Goal: Communication & Community: Answer question/provide support

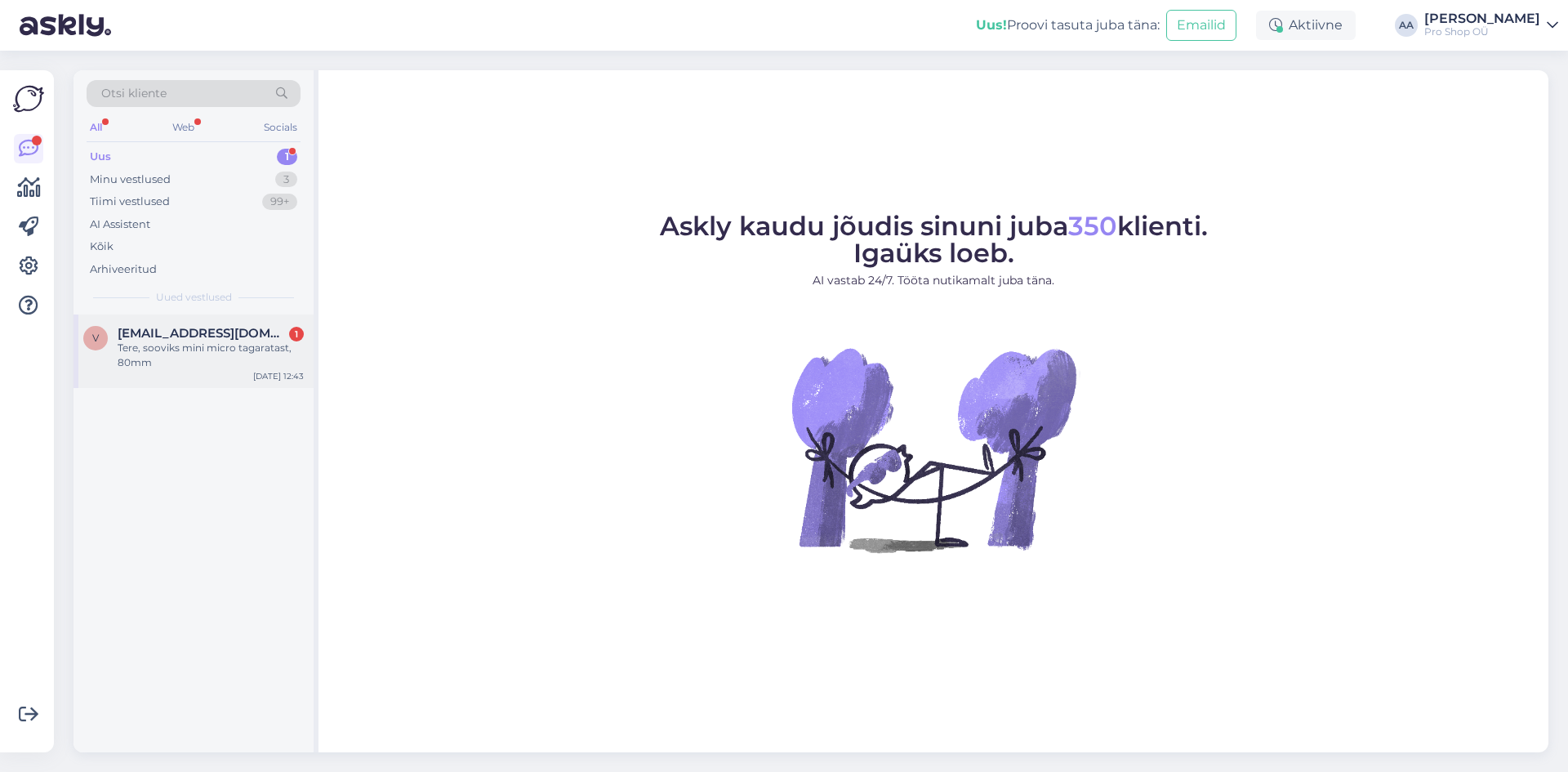
click at [162, 333] on span "[EMAIL_ADDRESS][DOMAIN_NAME]" at bounding box center [203, 333] width 170 height 14
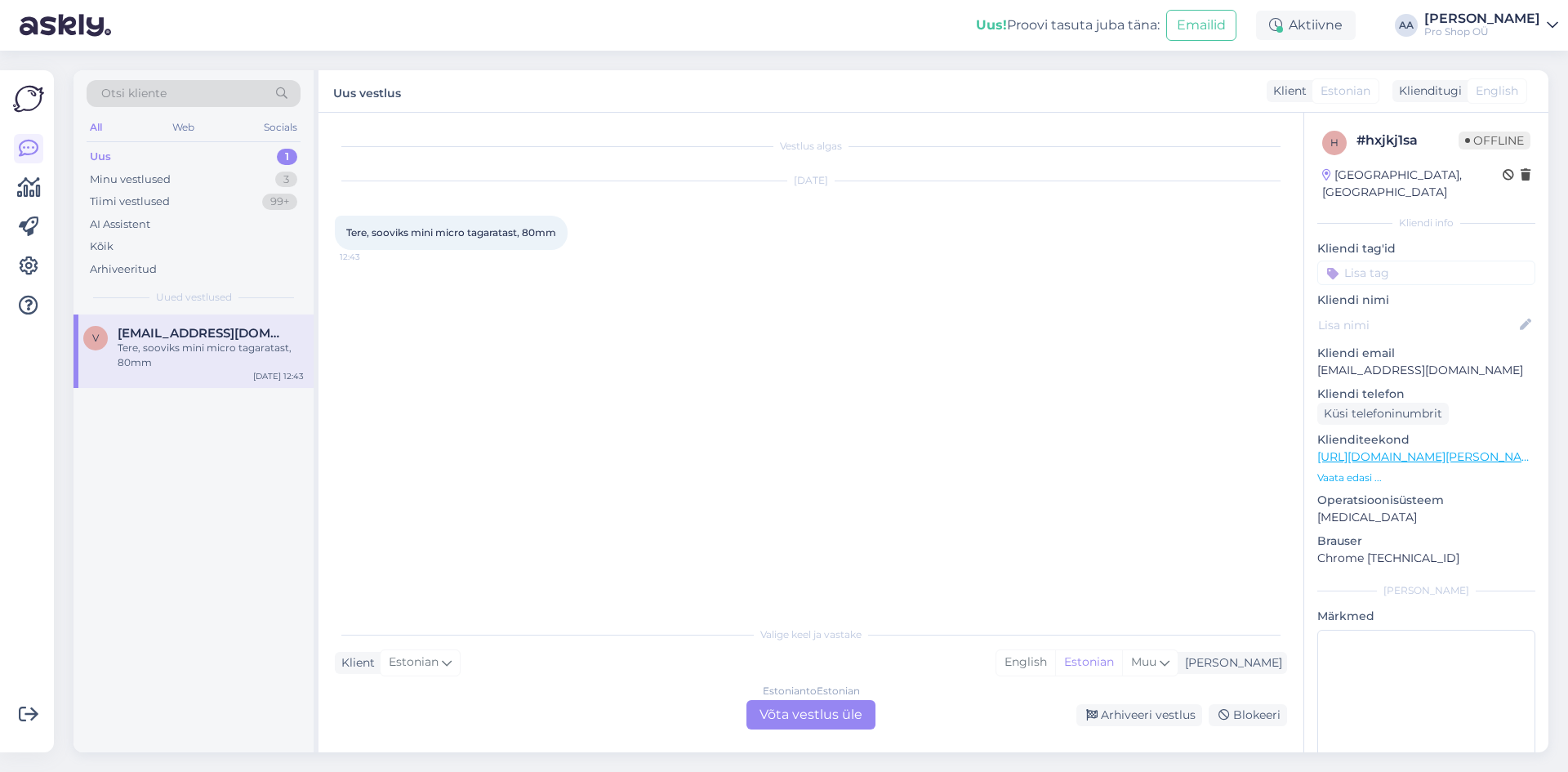
click at [792, 709] on div "Estonian to Estonian Võta vestlus üle" at bounding box center [811, 714] width 129 height 30
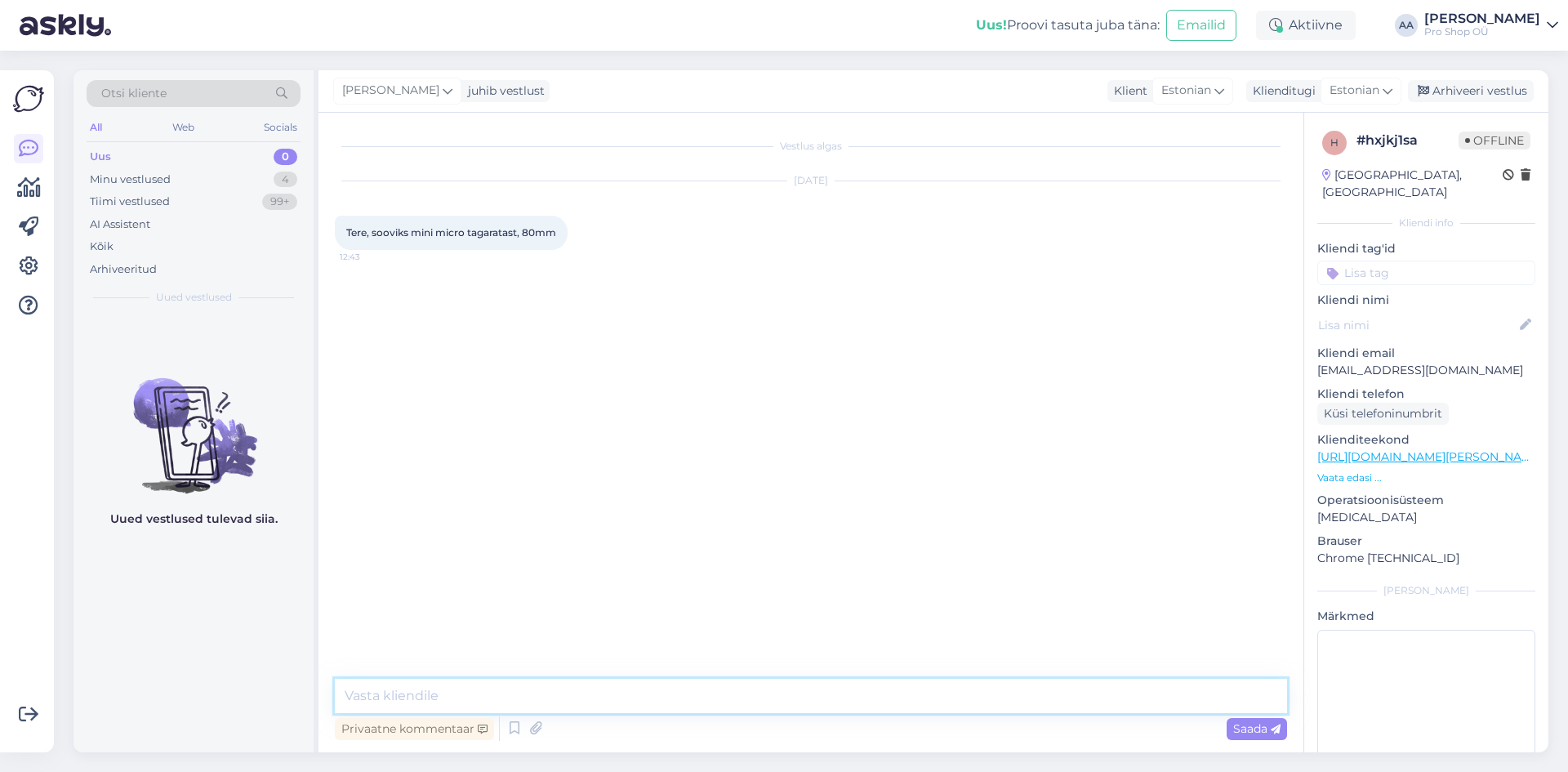
click at [569, 688] on textarea at bounding box center [810, 695] width 953 height 34
type textarea "tere"
click at [484, 699] on textarea "Kahjuks on need ratttad otsa saanud ja juurde tuleb alles talvel." at bounding box center [810, 695] width 953 height 34
type textarea "Kahjuks on need rattad otsa saanud ja juurde tuleb alles talvel."
click at [583, 632] on div "Vestlus algas [DATE] Tere, sooviks mini micro tagaratast, 80mm 12:43 [PERSON_NA…" at bounding box center [818, 397] width 967 height 535
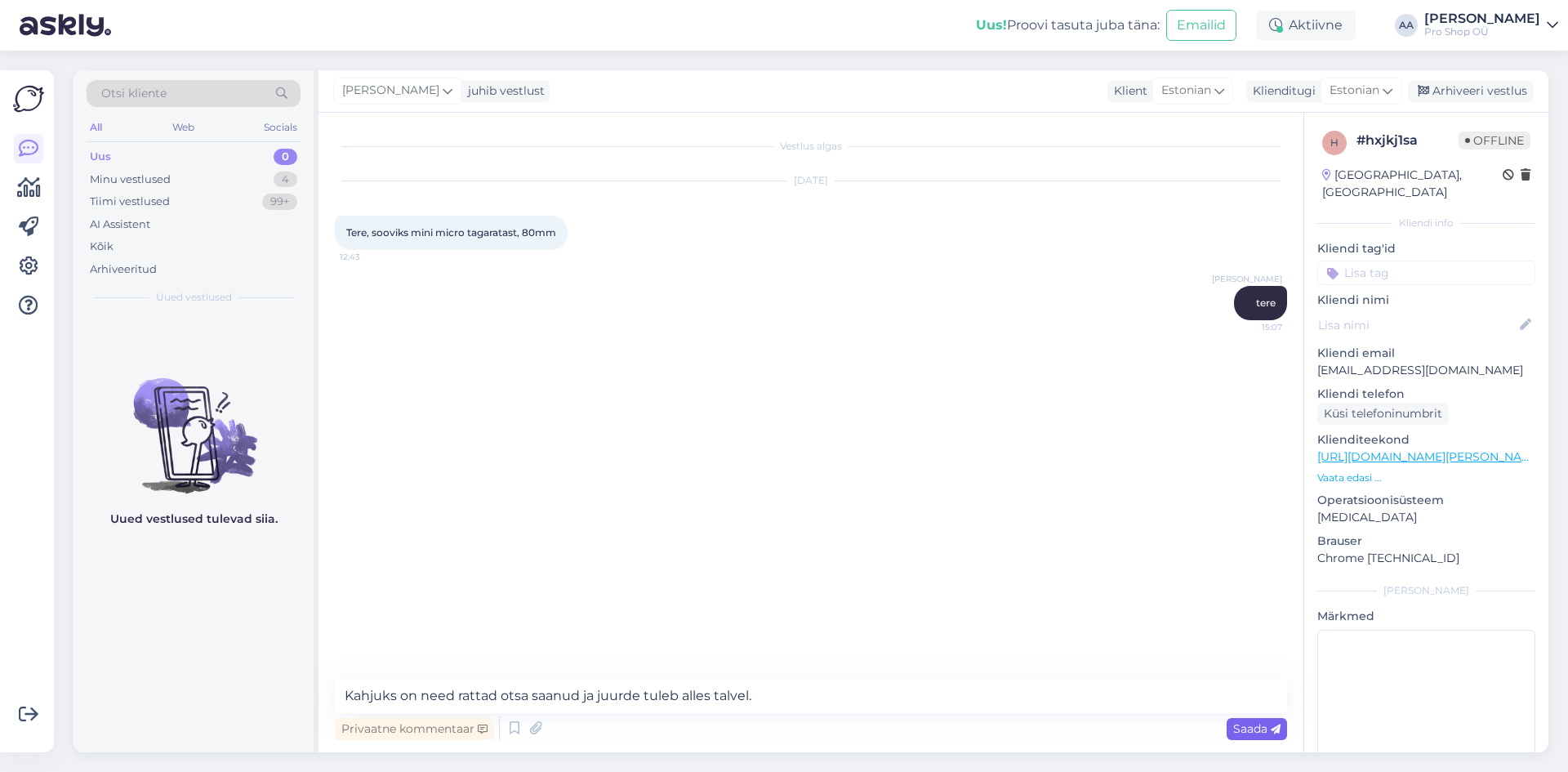
click at [1273, 731] on icon at bounding box center [1276, 729] width 10 height 10
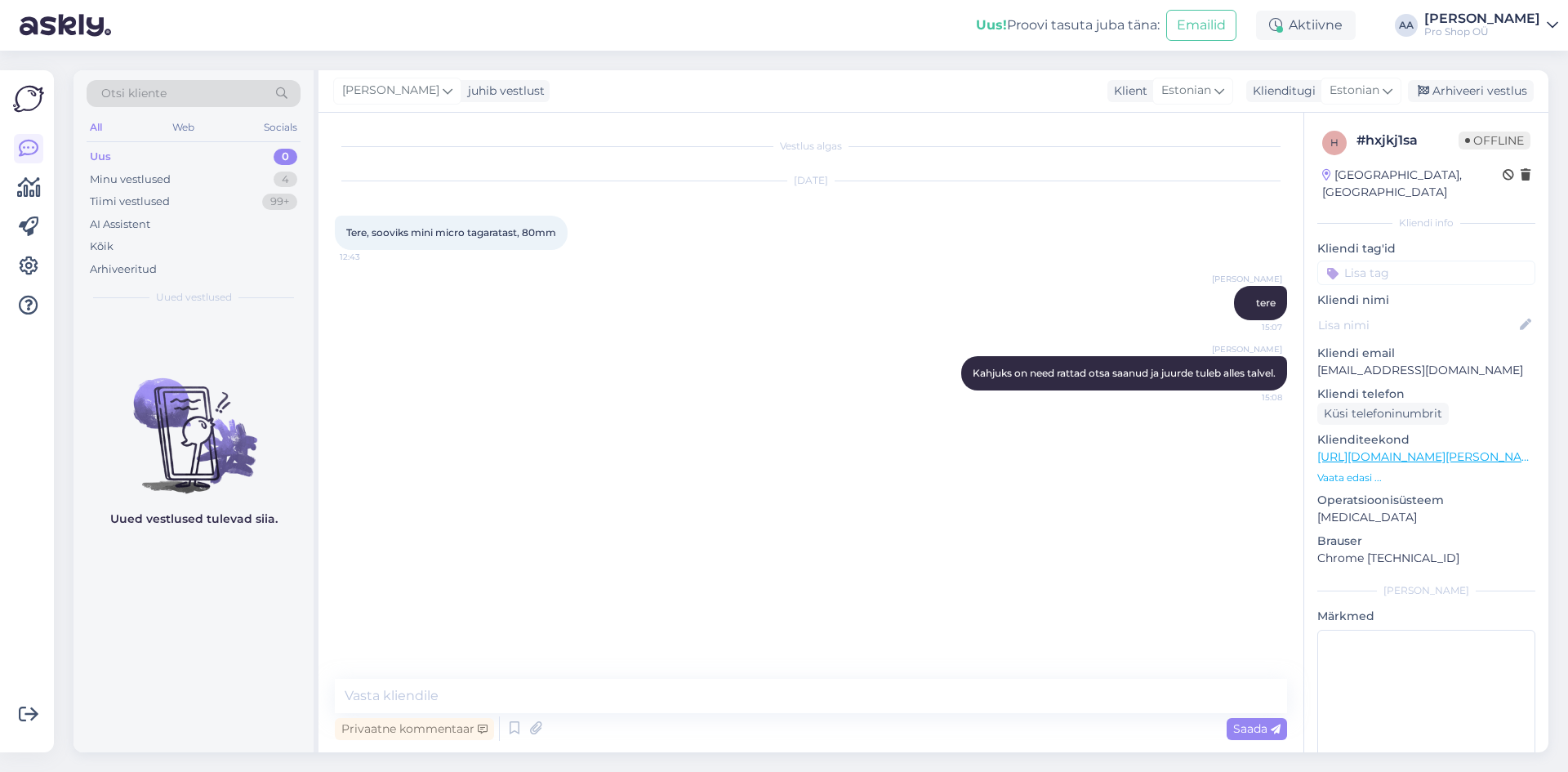
click at [122, 152] on div "Uus 0" at bounding box center [193, 157] width 214 height 23
click at [137, 178] on div "Minu vestlused" at bounding box center [130, 180] width 81 height 16
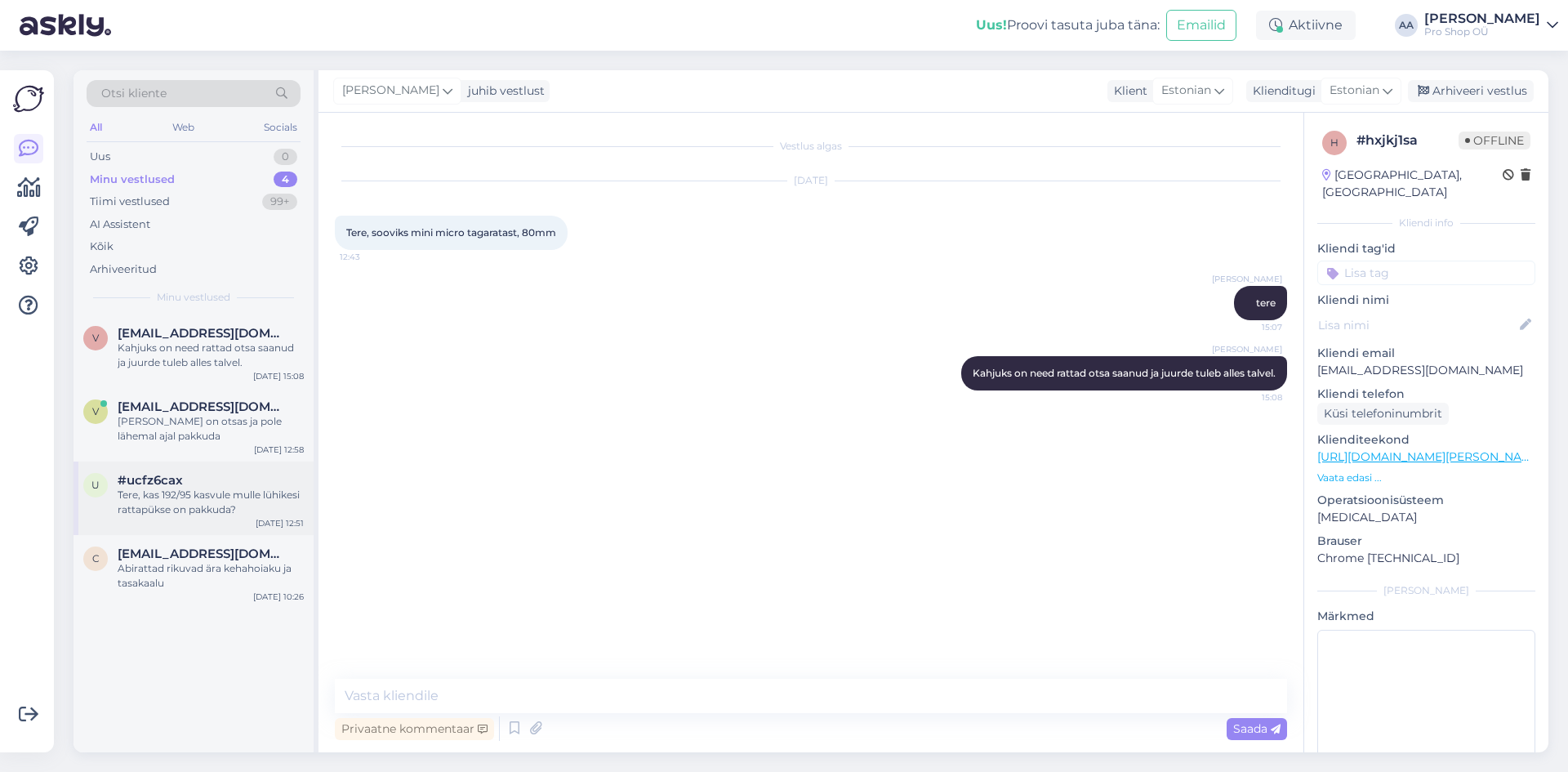
click at [182, 485] on span "#ucfz6cax" at bounding box center [150, 480] width 66 height 14
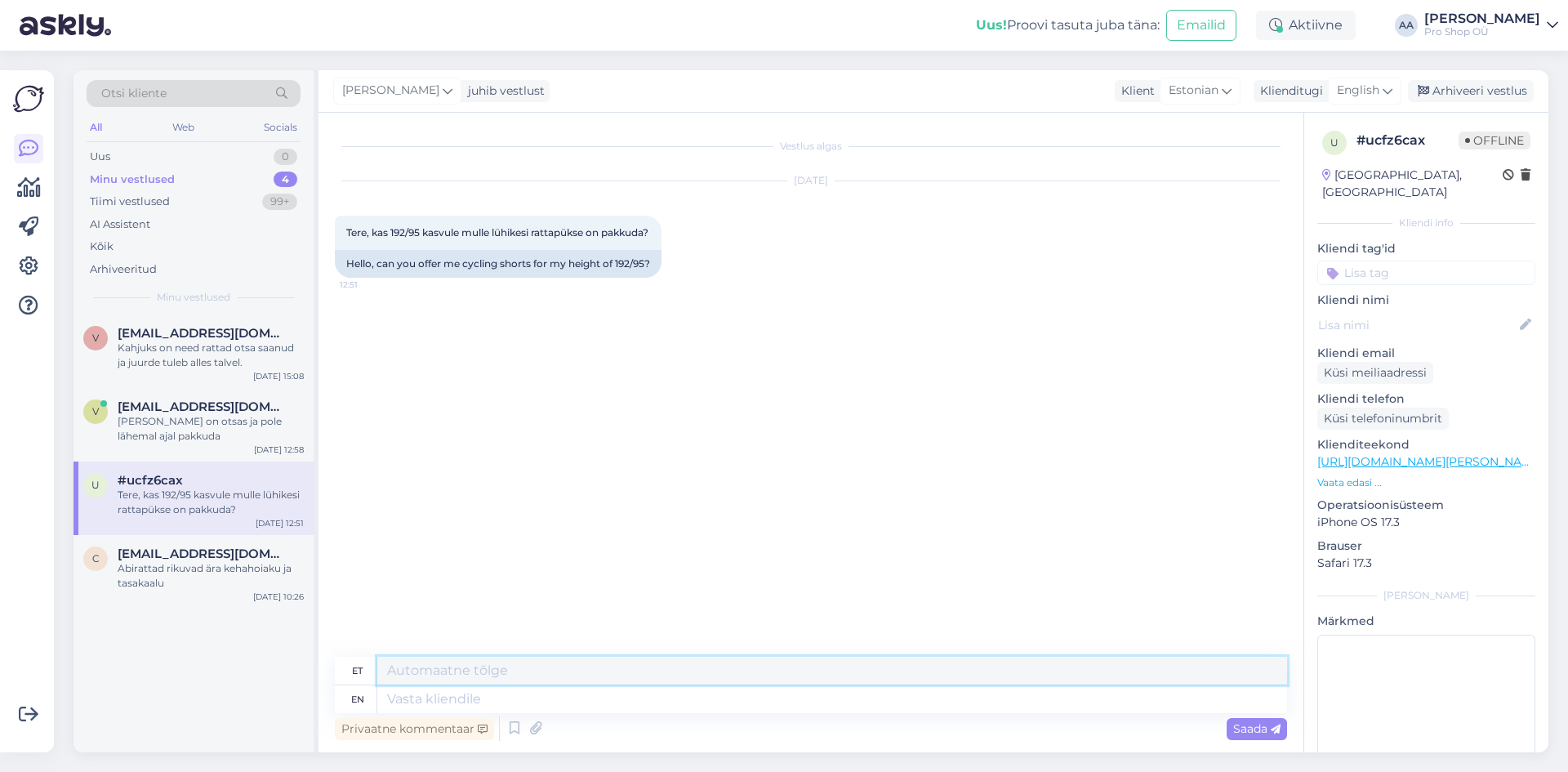
click at [431, 671] on textarea at bounding box center [832, 671] width 910 height 28
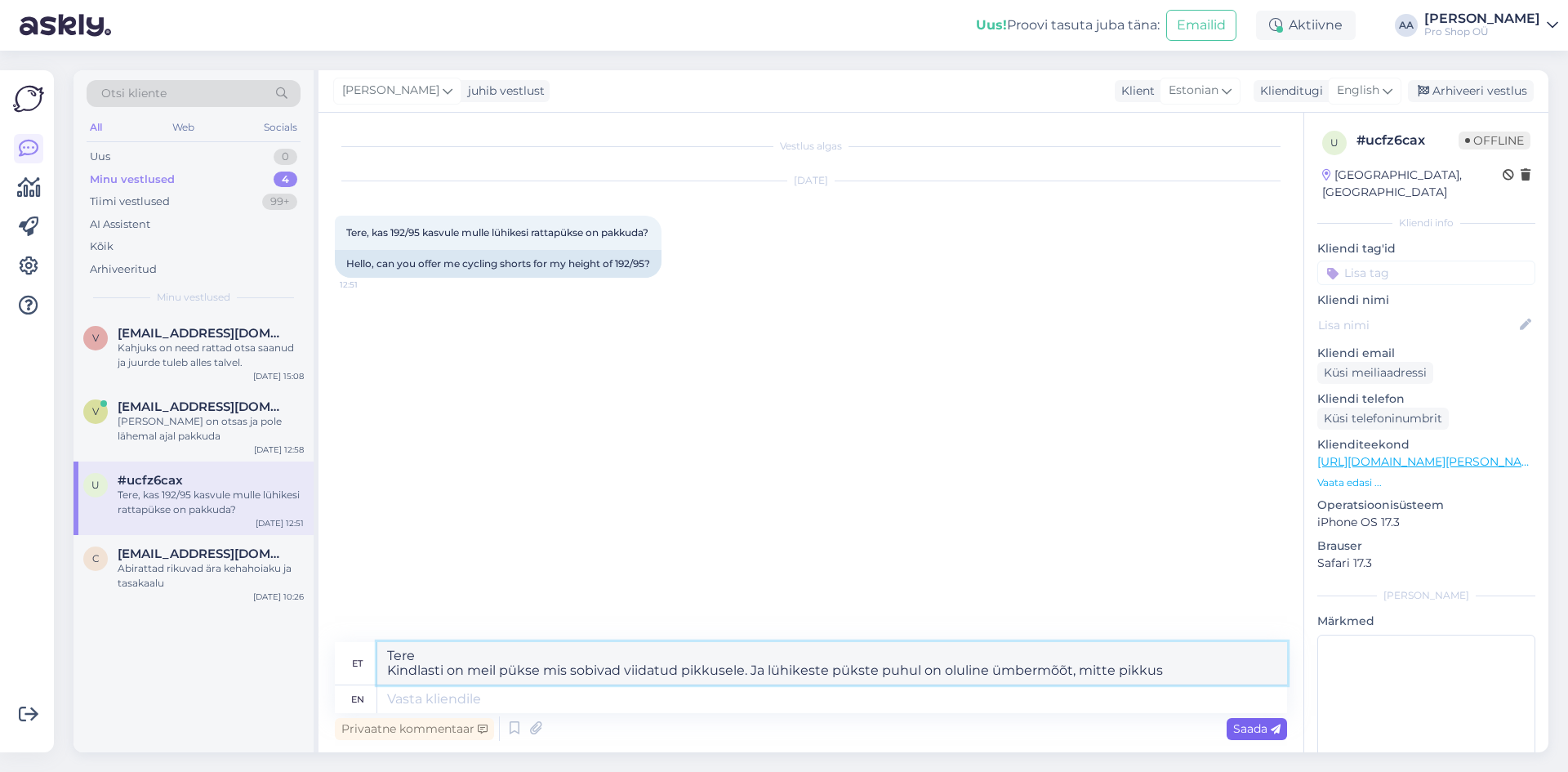
type textarea "Tere Kindlasti on meil pükse mis sobivad viidatud pikkusele. Ja lühikeste pükst…"
click at [1264, 735] on span "Saada" at bounding box center [1257, 728] width 48 height 14
click at [1250, 728] on span "Saada" at bounding box center [1257, 728] width 48 height 14
click at [1265, 721] on span "Saada" at bounding box center [1257, 728] width 48 height 14
click at [660, 669] on textarea "Tere Kindlasti on meil pükse mis sobivad viidatud pikkusele. Ja lühikeste pükst…" at bounding box center [832, 663] width 910 height 43
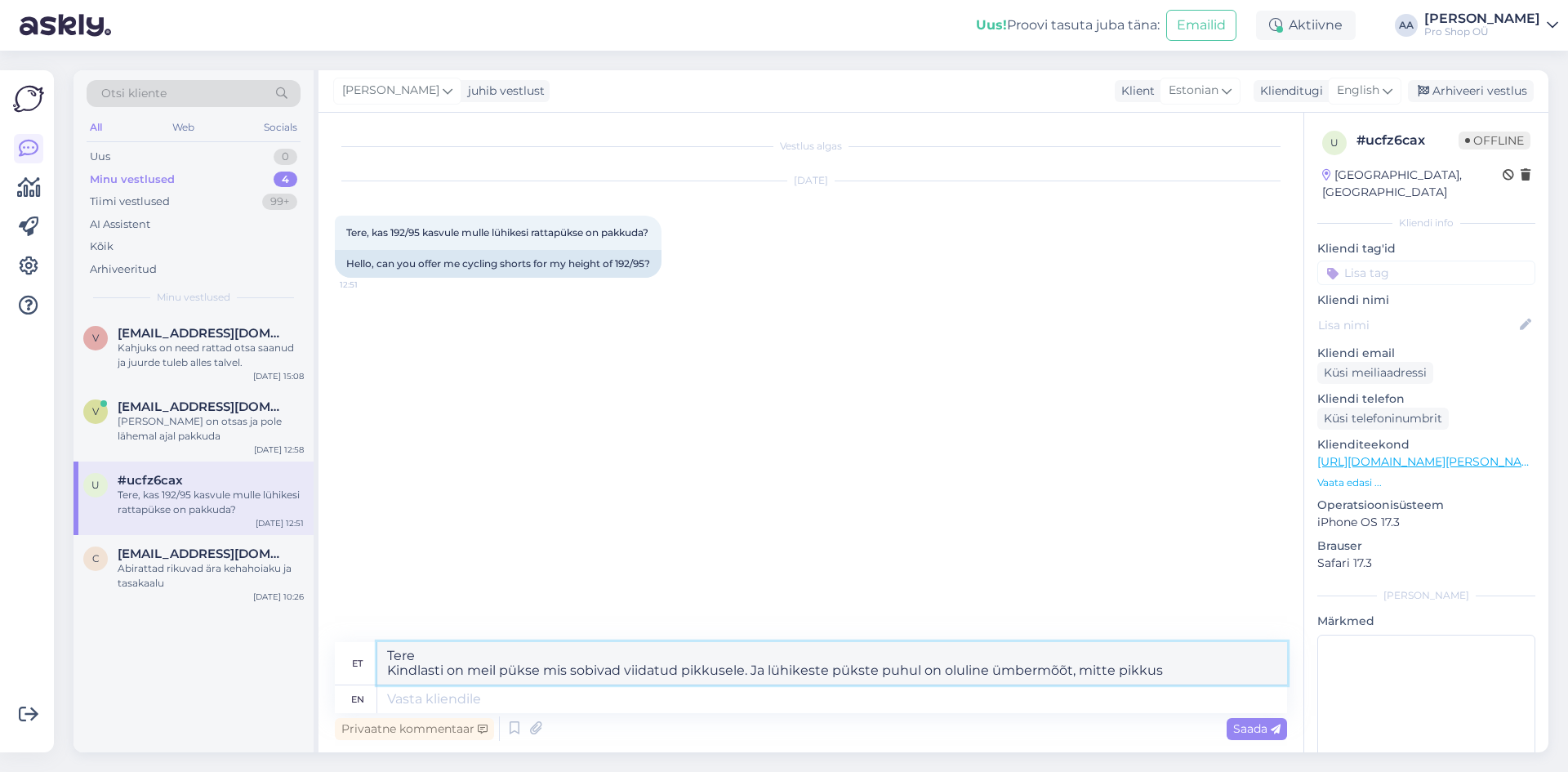
click at [660, 669] on textarea "Tere Kindlasti on meil pükse mis sobivad viidatud pikkusele. Ja lühikeste pükst…" at bounding box center [832, 663] width 910 height 43
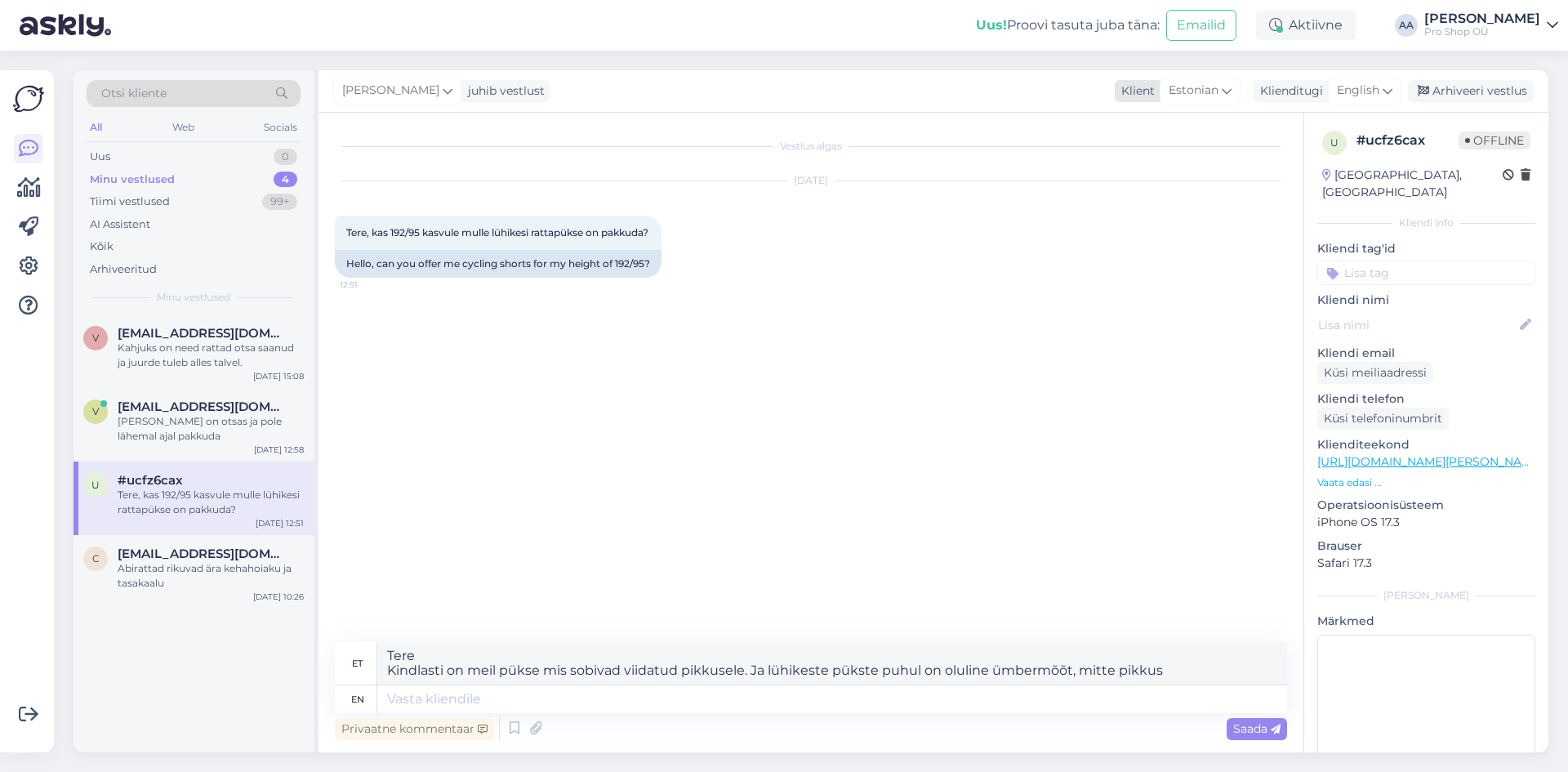
click at [1193, 93] on span "Estonian" at bounding box center [1193, 90] width 50 height 18
click at [1362, 83] on span "English" at bounding box center [1359, 90] width 43 height 18
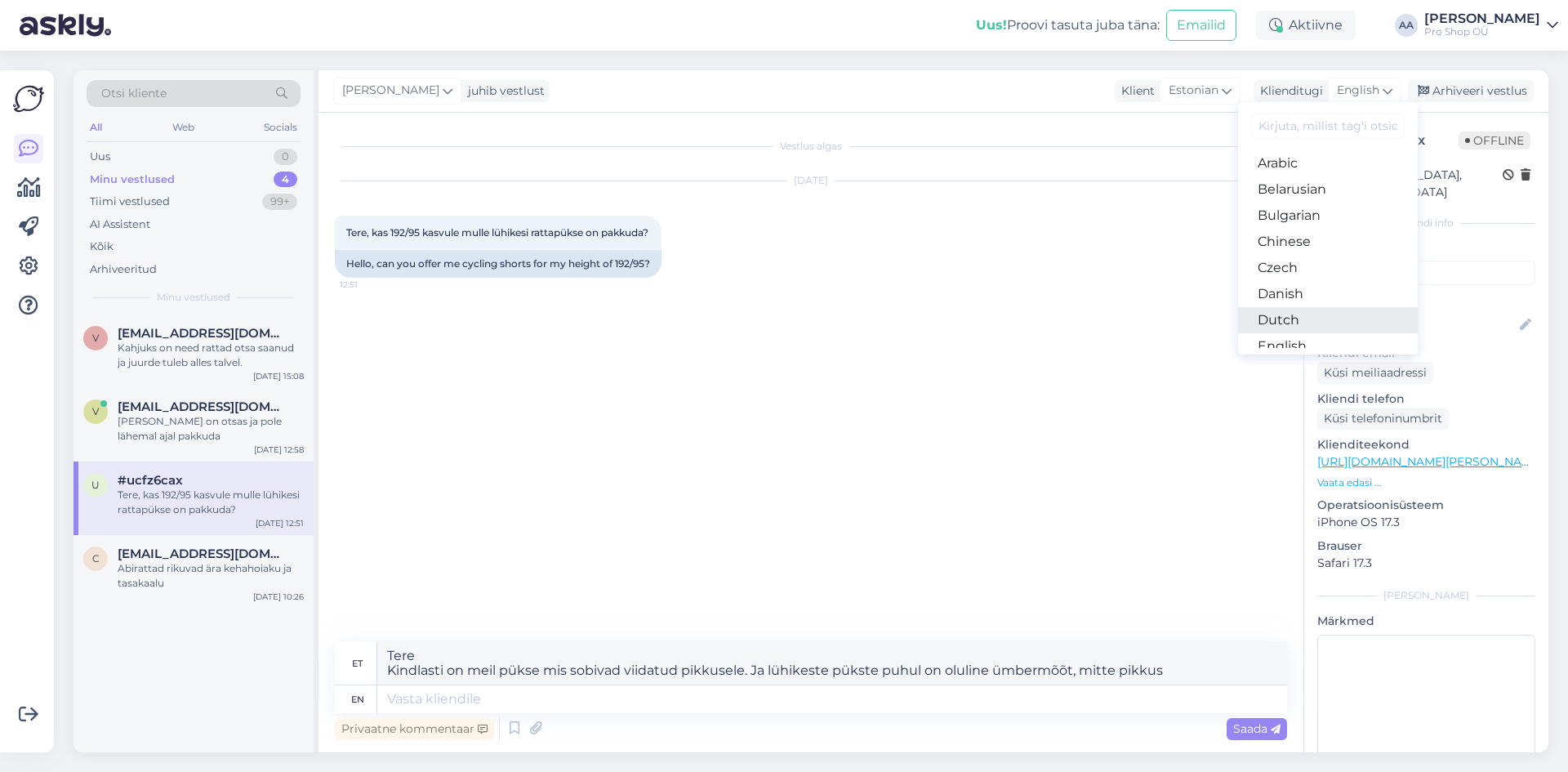
scroll to position [82, 0]
click at [1301, 283] on link "Estonian" at bounding box center [1328, 290] width 180 height 26
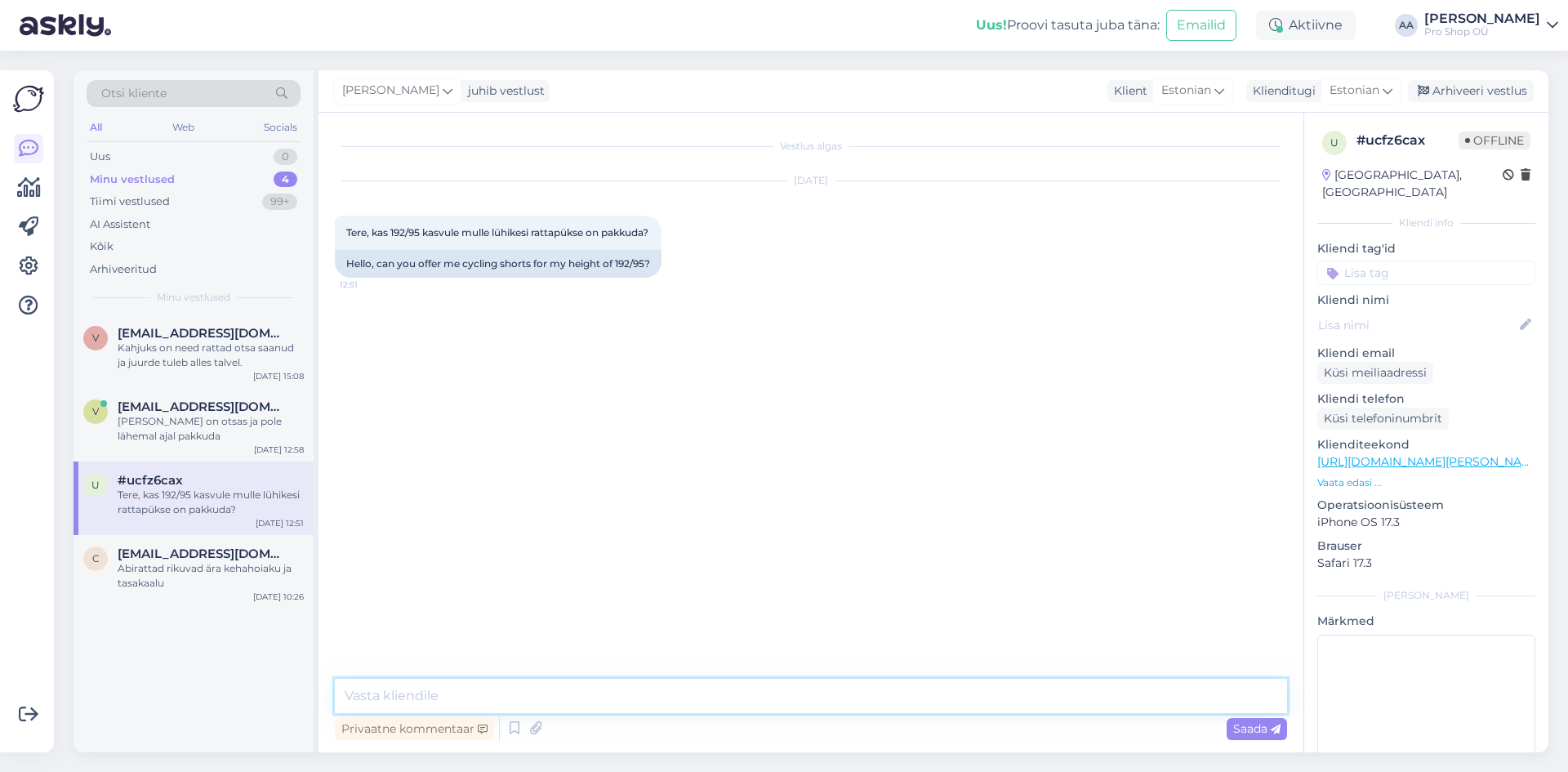
click at [516, 701] on textarea at bounding box center [810, 695] width 953 height 34
paste textarea "Kindlasti on meil pükse mis sobivad viidatud pikkusele. Ja lühikeste pükste puh…"
type textarea "Kindlasti on meil pükse mis sobivad viidatud pikkusele. Ja lühikeste pükste puh…"
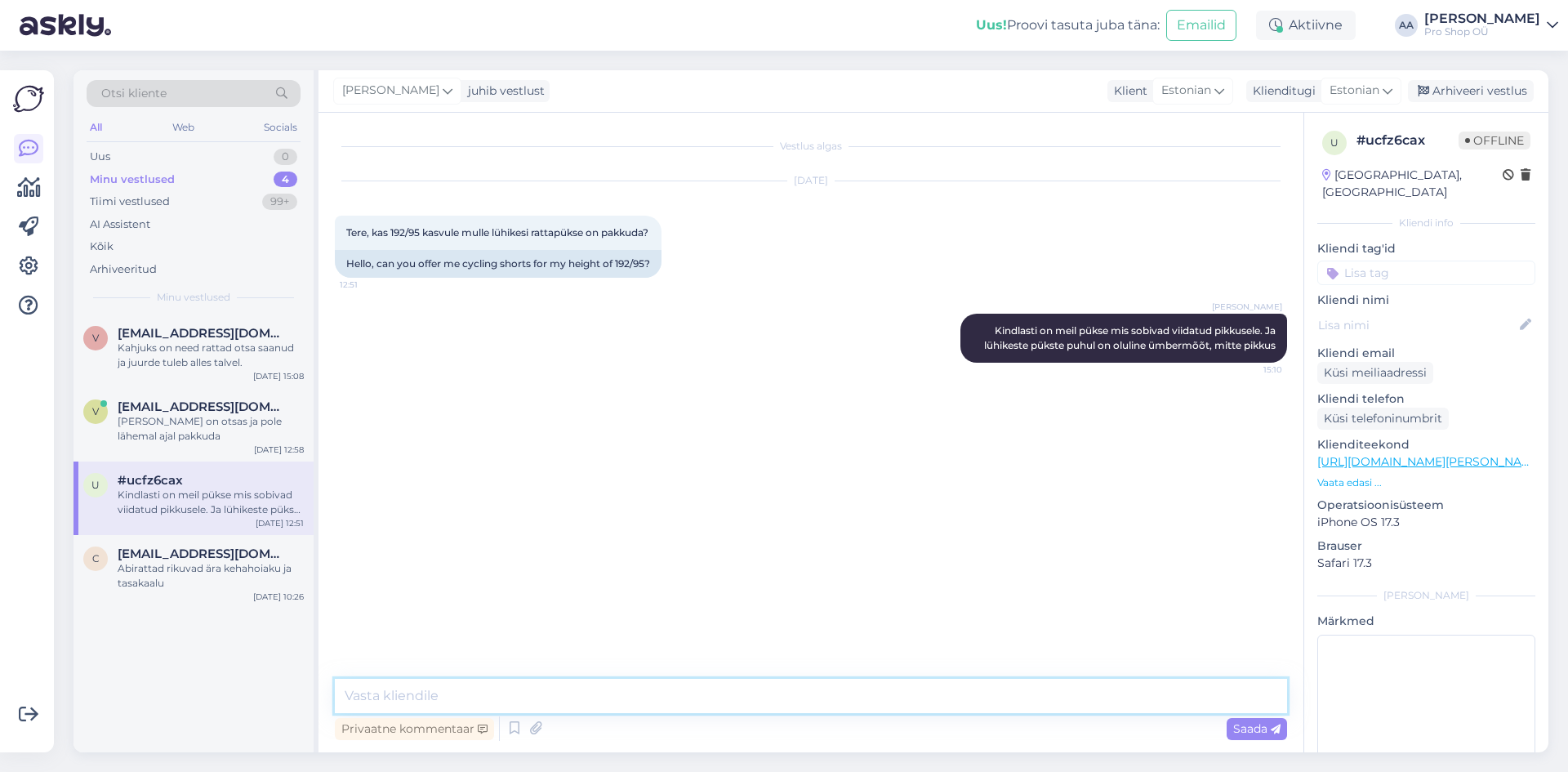
click at [531, 689] on textarea at bounding box center [810, 695] width 953 height 34
type textarea "Seega kui õnnestub läbi tulla, siis saate ise proovida"
type textarea "V"
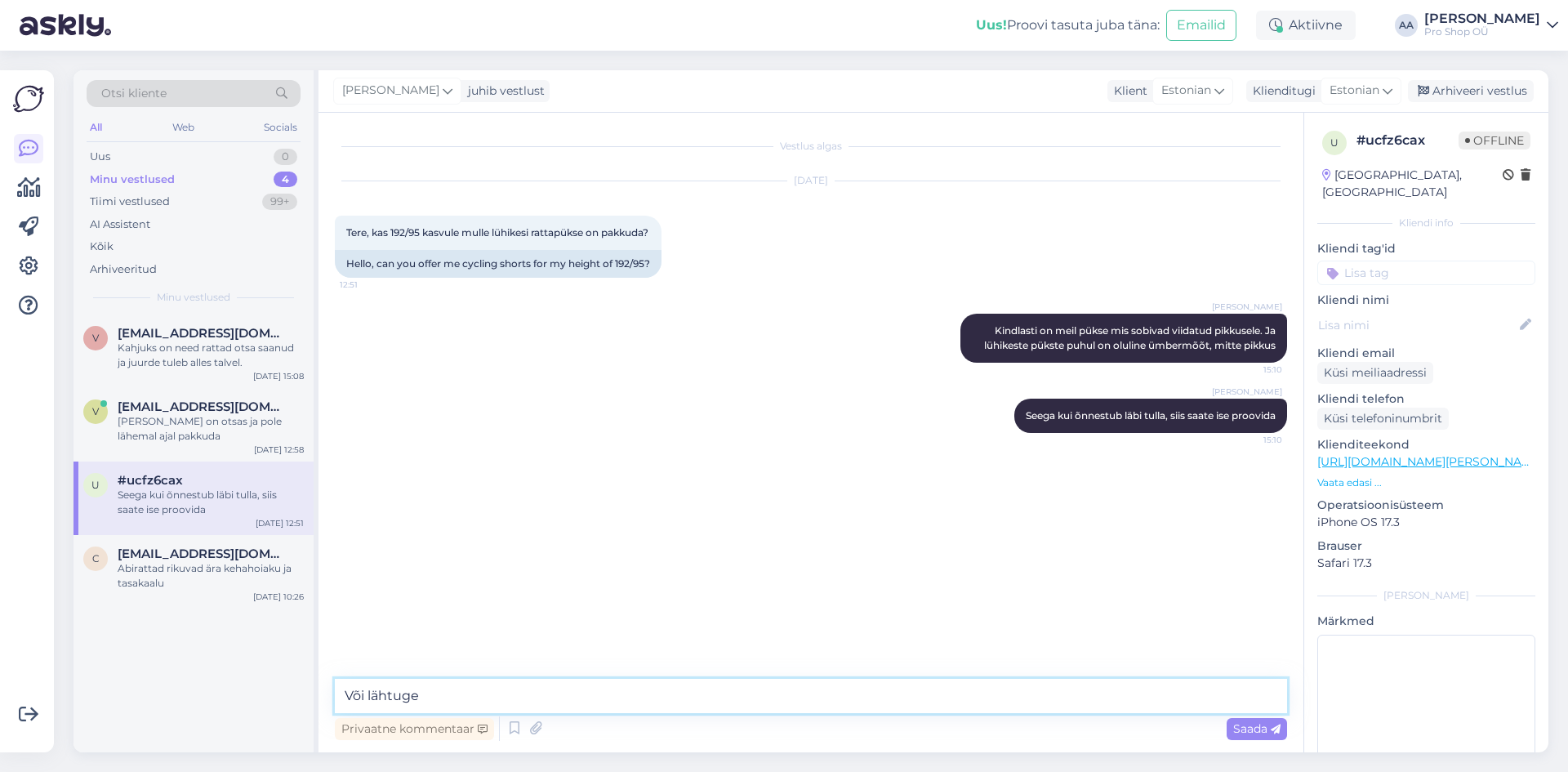
type textarea "Või lähtuge"
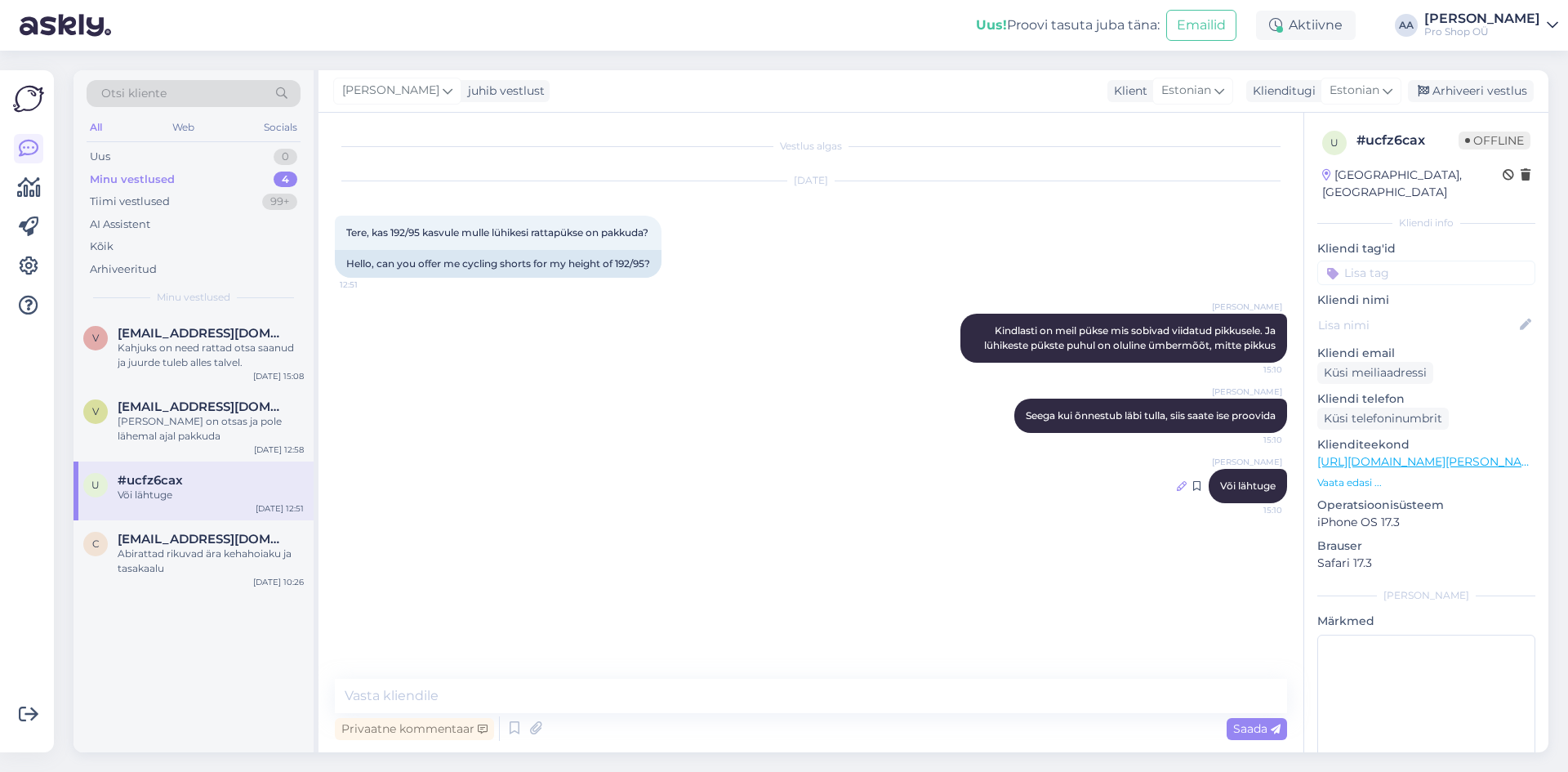
click at [1179, 491] on icon at bounding box center [1182, 486] width 10 height 10
click at [1195, 491] on icon at bounding box center [1197, 486] width 8 height 10
click at [1165, 516] on div "[PERSON_NAME] Või lähtuge 15:10" at bounding box center [810, 486] width 953 height 71
click at [1228, 492] on span "Või lähtuge" at bounding box center [1248, 485] width 55 height 12
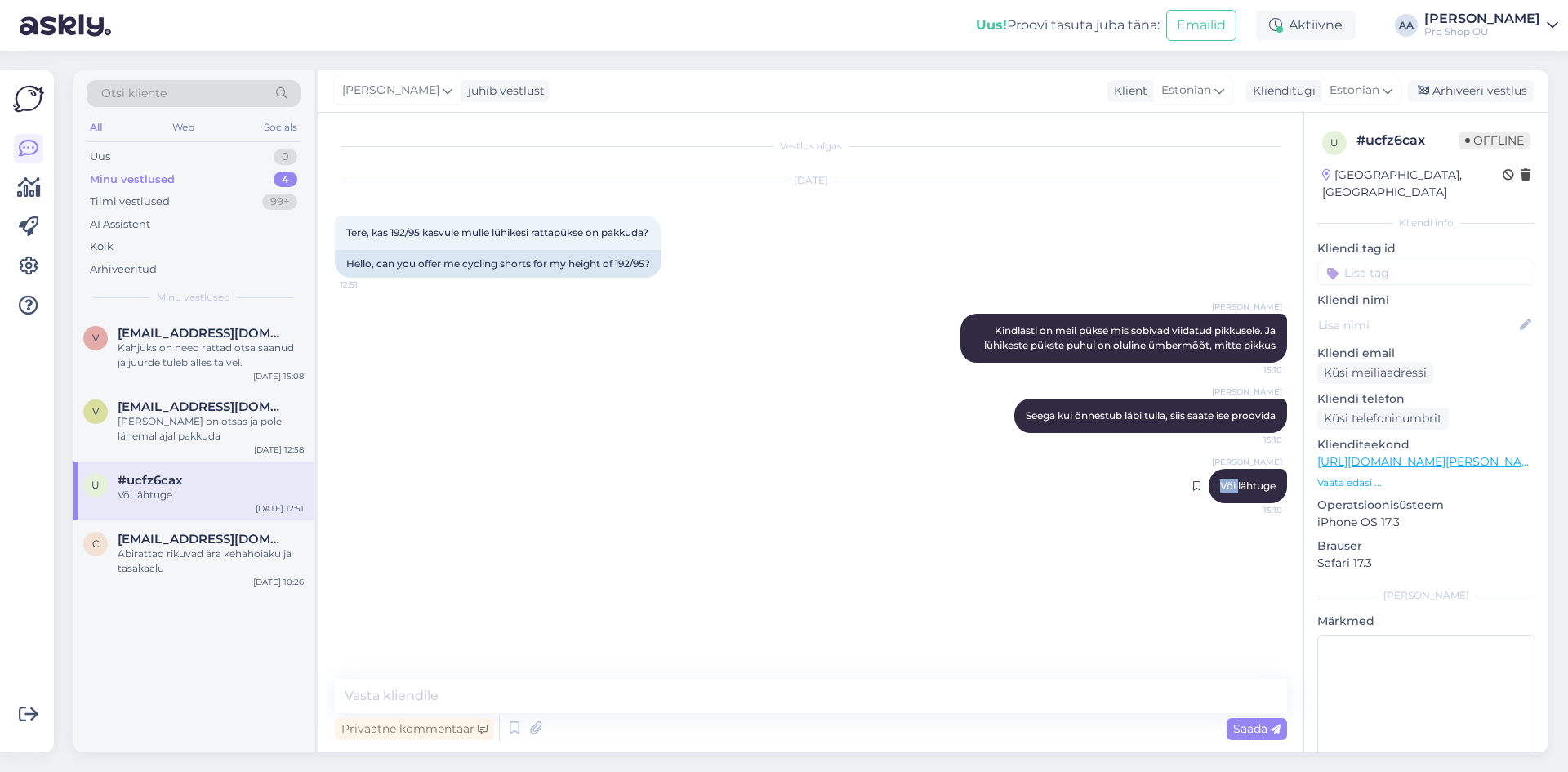
click at [1228, 492] on span "Või lähtuge" at bounding box center [1248, 485] width 55 height 12
click at [1004, 585] on div "Vestlus algas [DATE] Tere, kas 192/95 kasvule mulle lühikesi rattapükse on pakk…" at bounding box center [818, 397] width 967 height 535
